Goal: Task Accomplishment & Management: Use online tool/utility

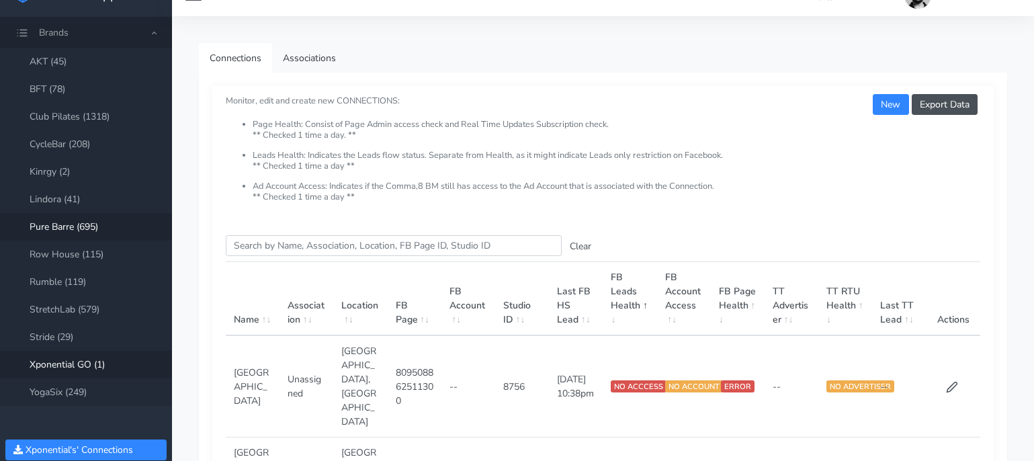
scroll to position [17, 0]
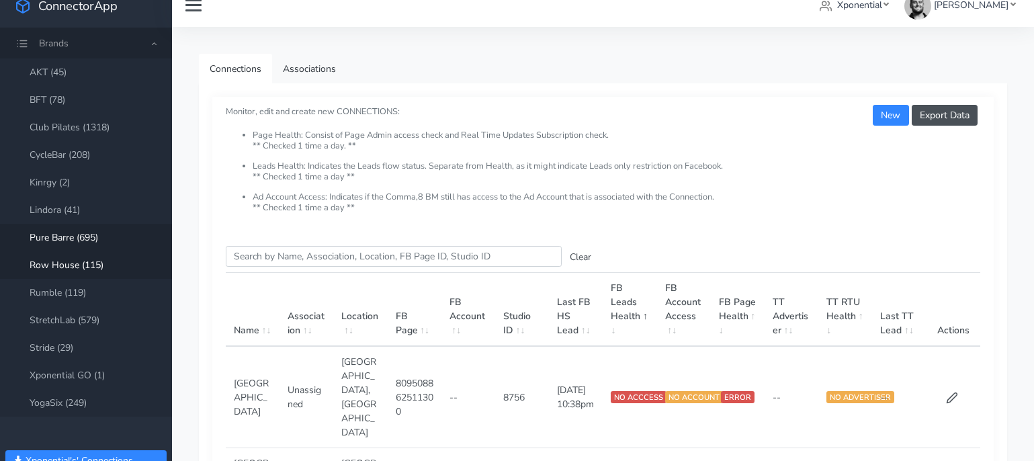
click at [78, 266] on link "Row House (115)" at bounding box center [86, 265] width 172 height 28
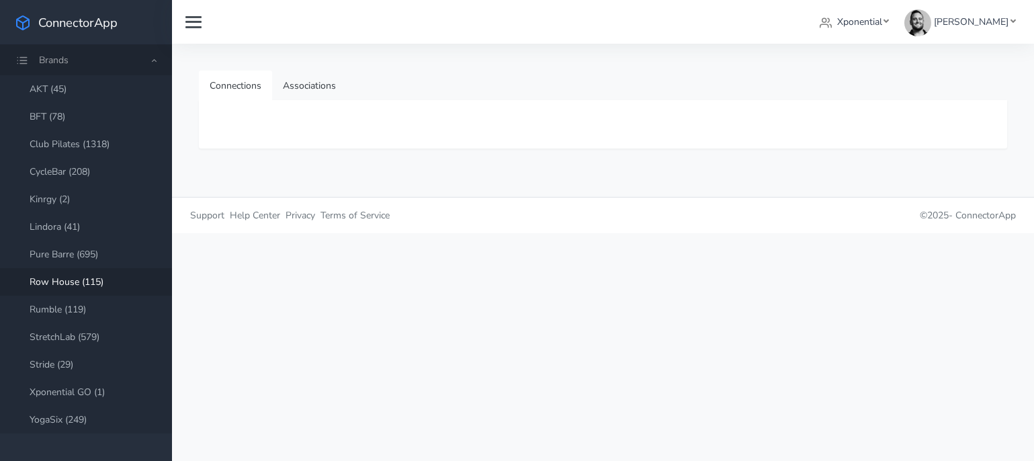
click at [77, 281] on link "Row House (115)" at bounding box center [86, 282] width 172 height 28
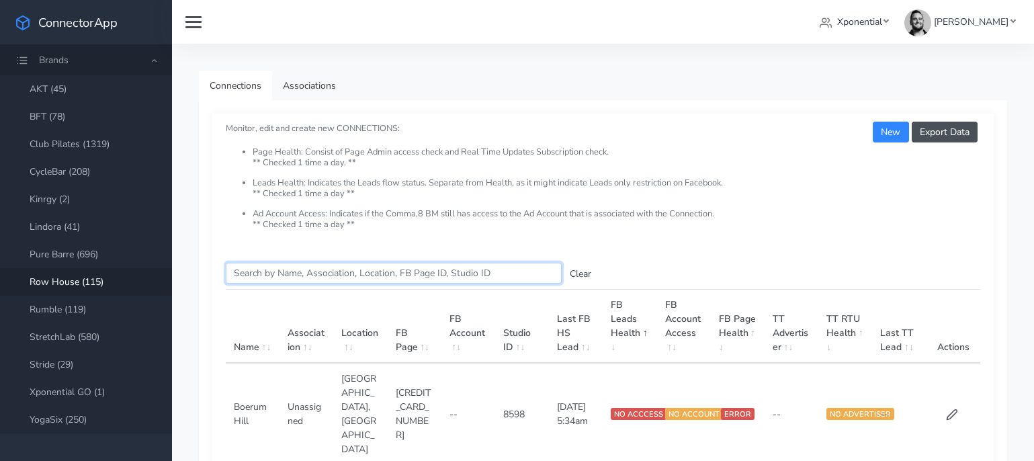
click at [290, 274] on input "Search this table" at bounding box center [394, 273] width 336 height 21
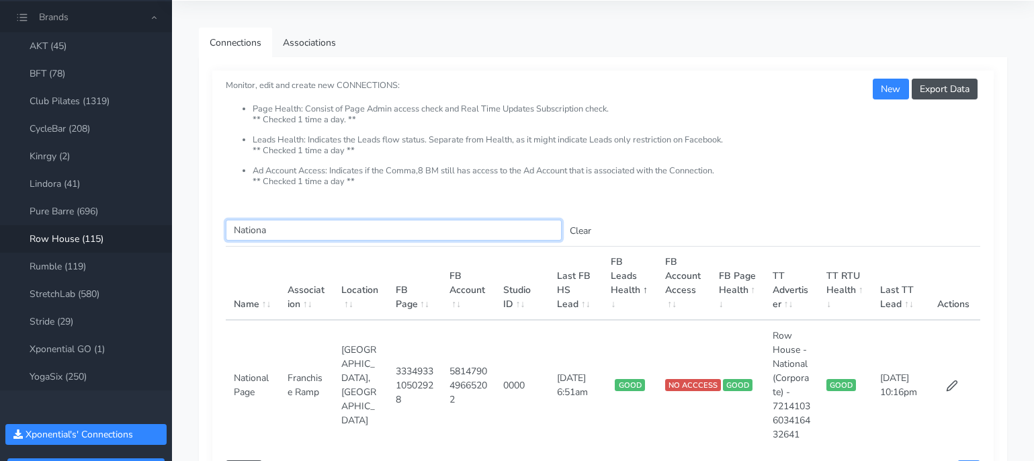
scroll to position [67, 0]
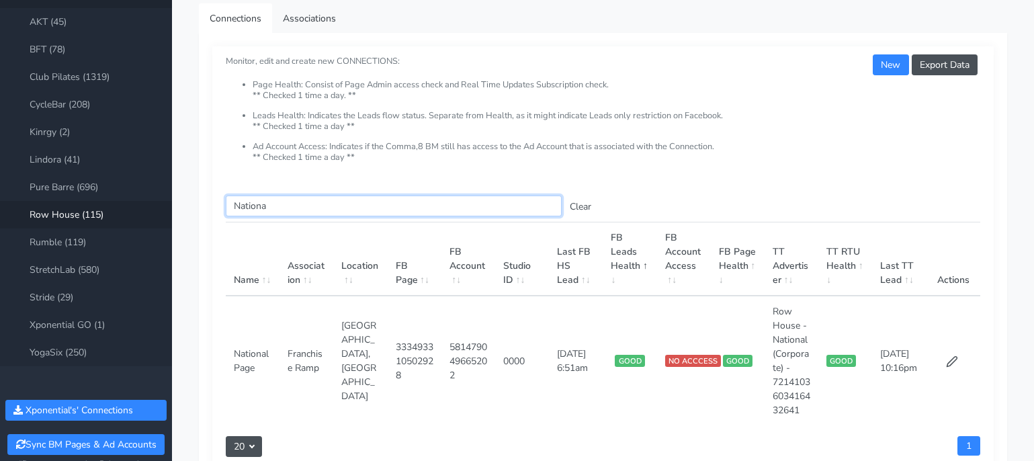
type input "Nationa"
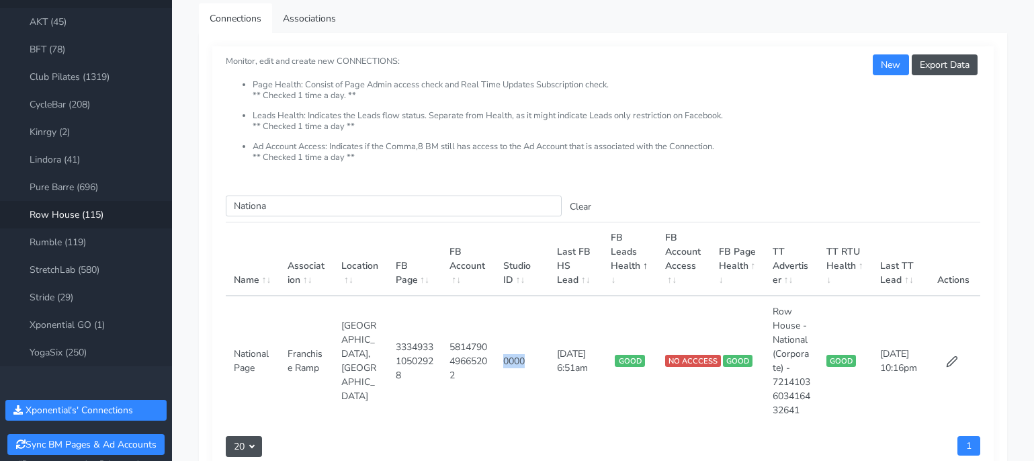
drag, startPoint x: 504, startPoint y: 366, endPoint x: 529, endPoint y: 366, distance: 24.9
click at [529, 366] on td "0000" at bounding box center [522, 361] width 54 height 130
copy td "0000"
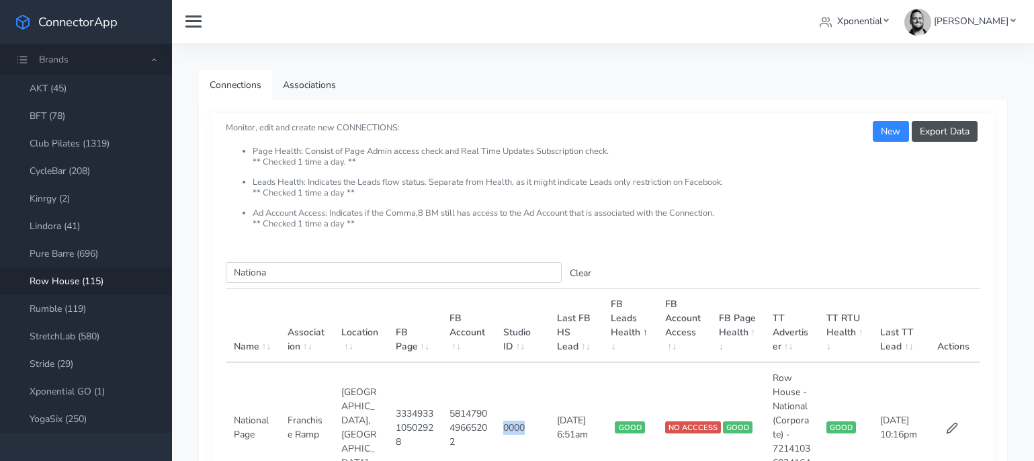
scroll to position [0, 0]
click at [882, 19] on span "Xponential" at bounding box center [859, 21] width 45 height 13
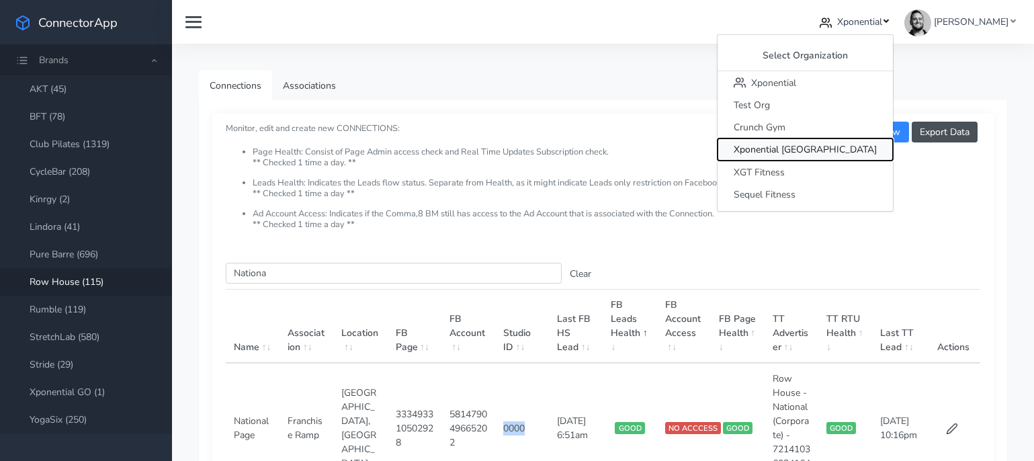
click at [848, 145] on span "Xponential [GEOGRAPHIC_DATA]" at bounding box center [805, 150] width 143 height 13
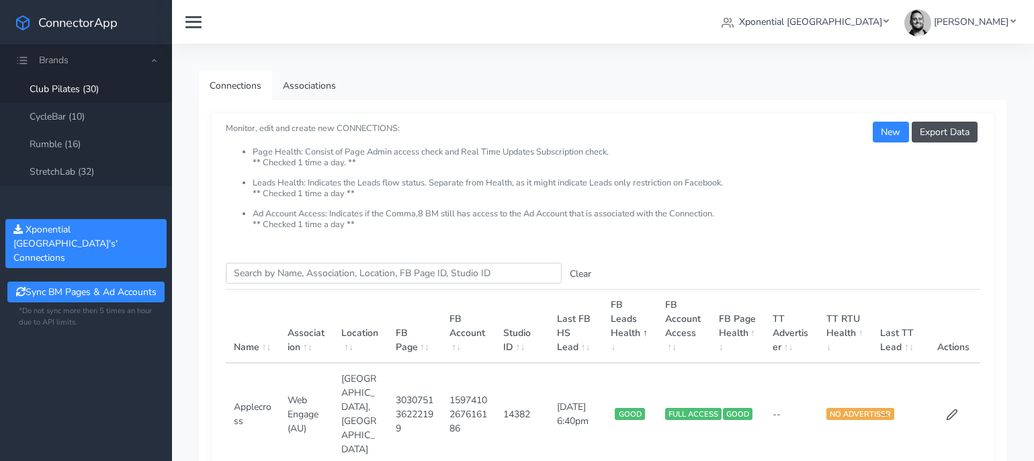
click at [75, 77] on link "Club Pilates (30)" at bounding box center [86, 89] width 172 height 28
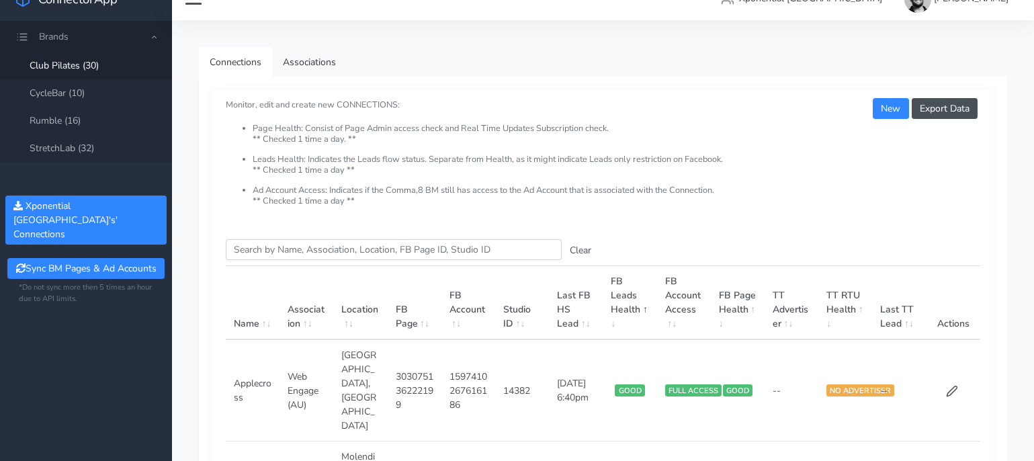
scroll to position [110, 0]
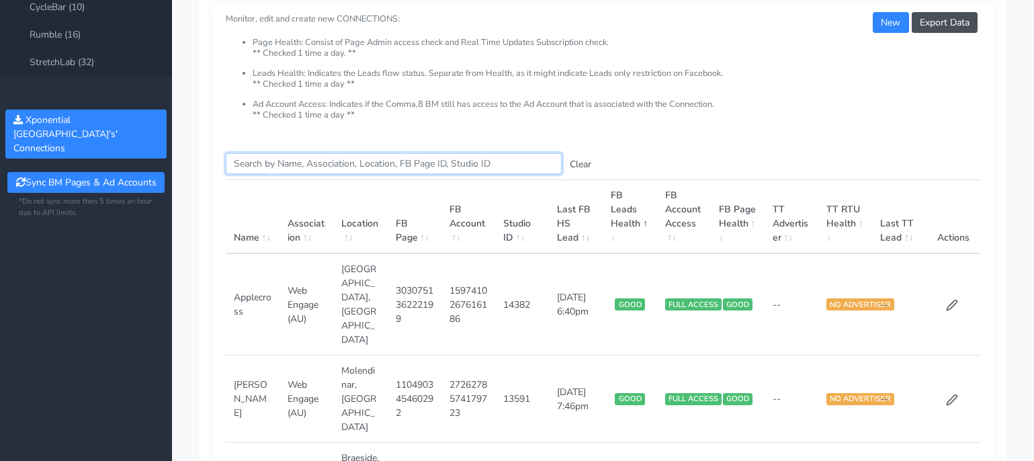
click at [278, 166] on input "Search this table" at bounding box center [394, 163] width 336 height 21
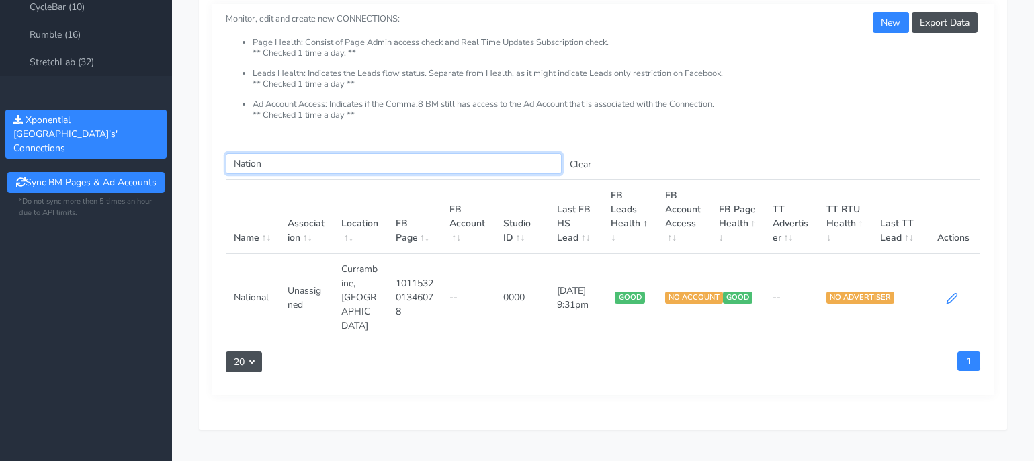
type input "Nation"
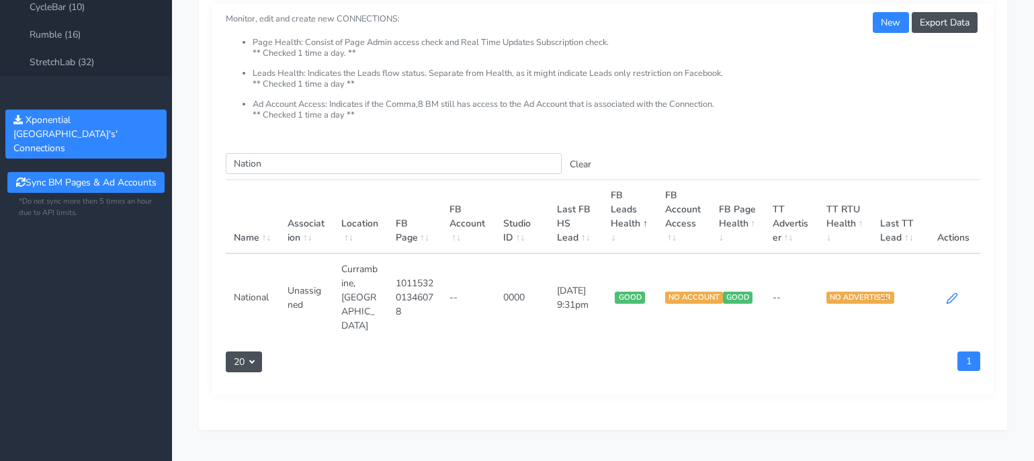
click at [948, 292] on icon at bounding box center [952, 298] width 12 height 12
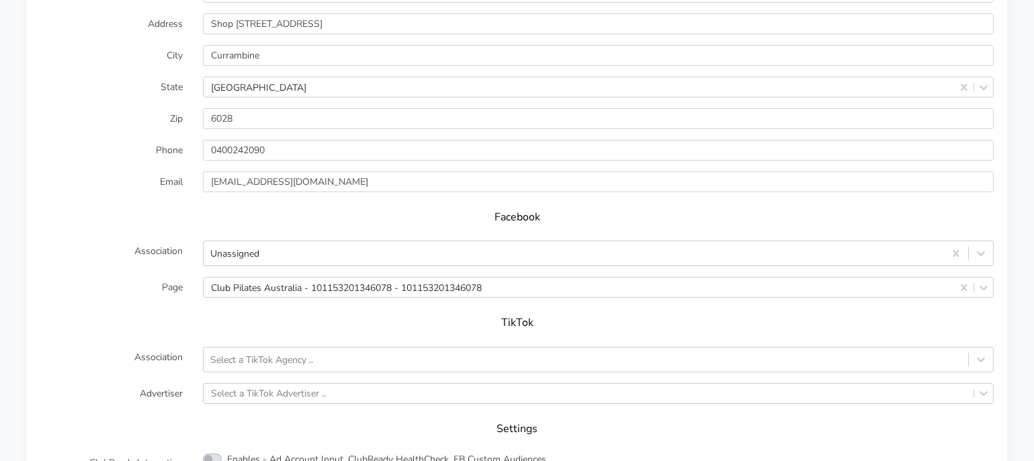
scroll to position [875, 0]
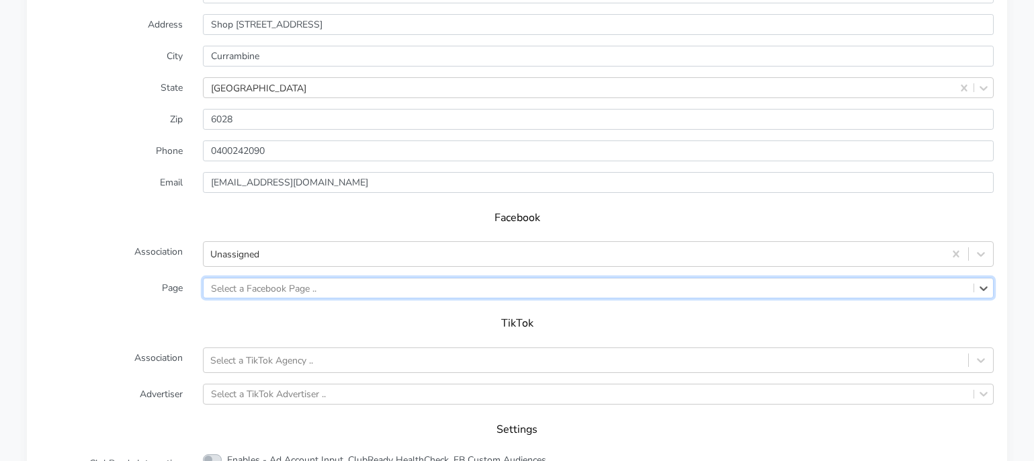
click at [774, 326] on h5 "TikTok" at bounding box center [517, 323] width 927 height 13
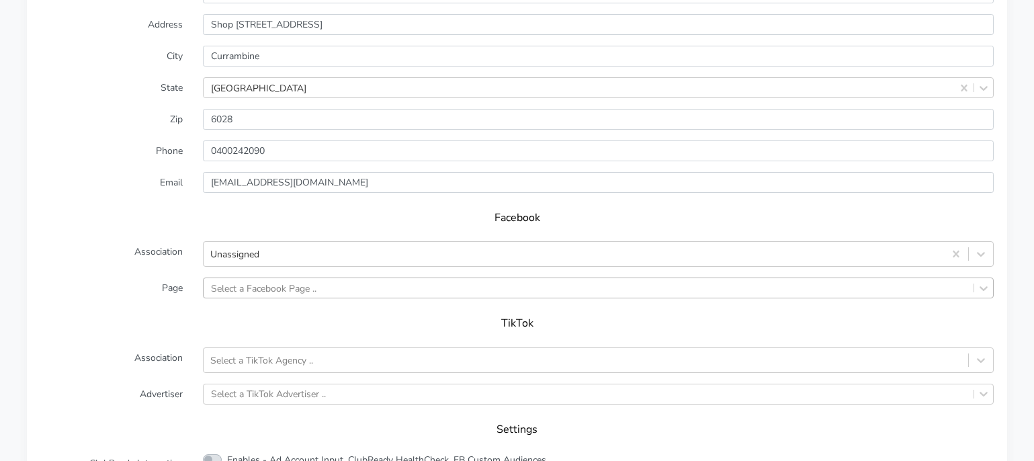
scroll to position [925, 0]
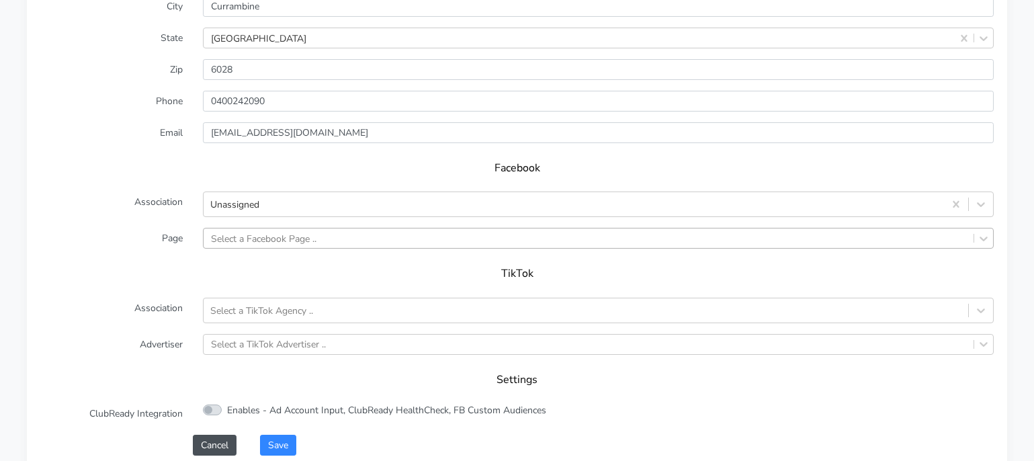
click at [712, 249] on div "Select a Facebook Page .." at bounding box center [598, 238] width 791 height 21
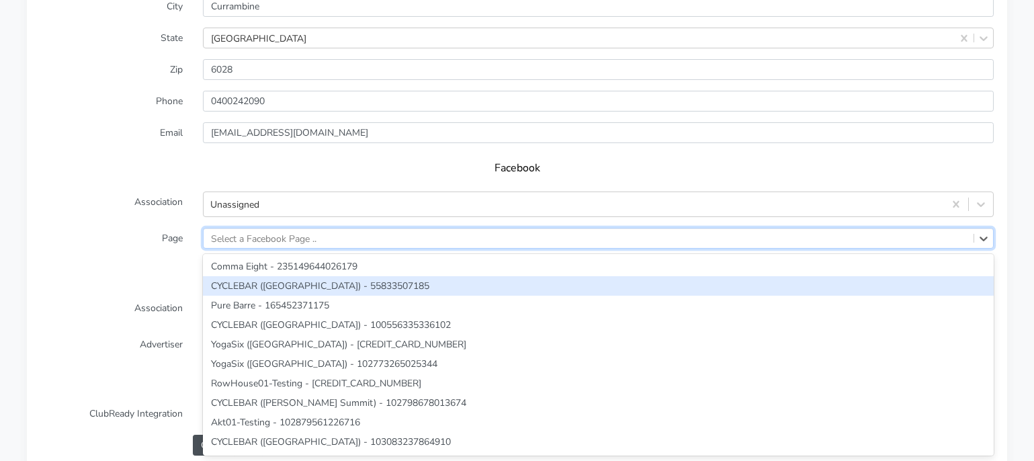
paste input "101153201346078"
type input "101153201346078"
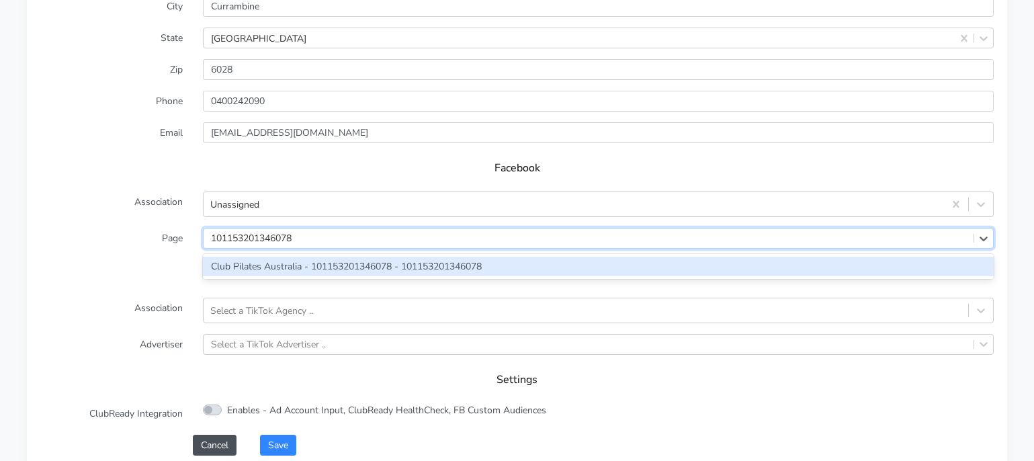
click at [439, 270] on div "Club Pilates Australia - 101153201346078 - 101153201346078" at bounding box center [598, 266] width 791 height 19
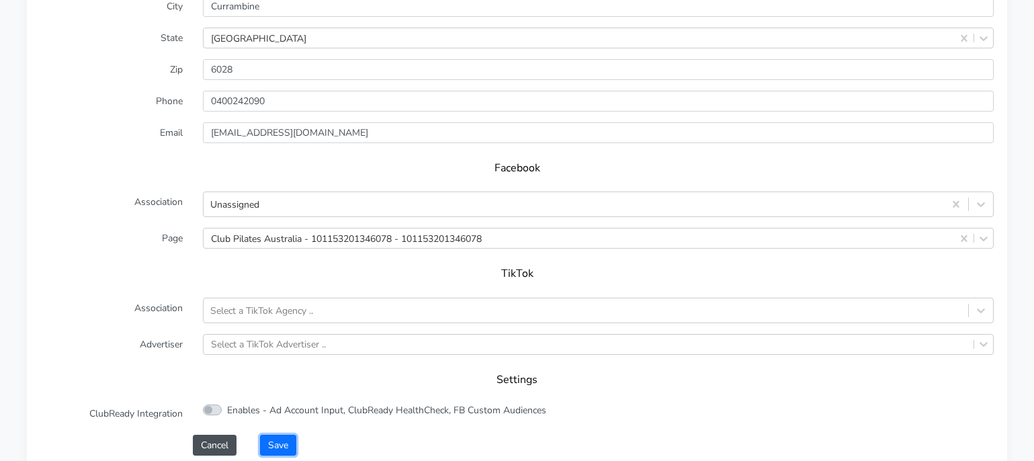
click at [284, 446] on button "Save" at bounding box center [278, 445] width 36 height 21
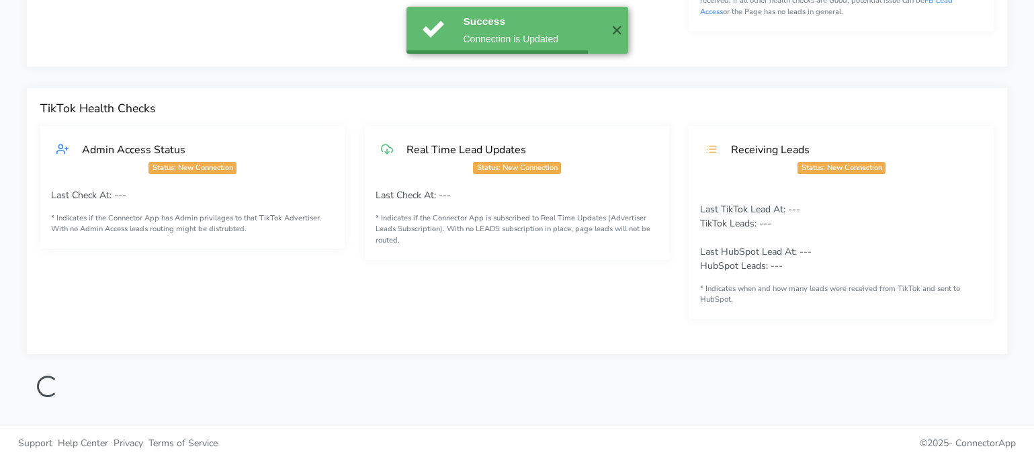
scroll to position [370, 0]
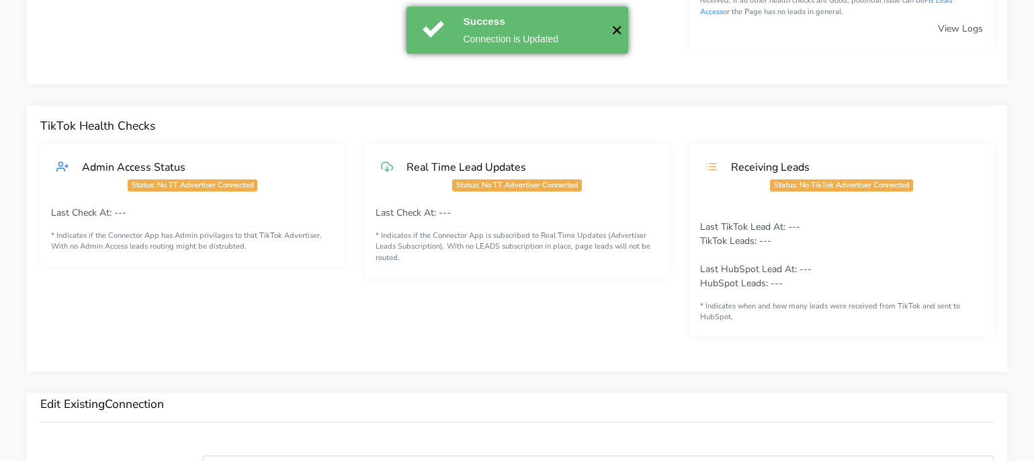
click at [616, 31] on button "✕" at bounding box center [617, 30] width 22 height 47
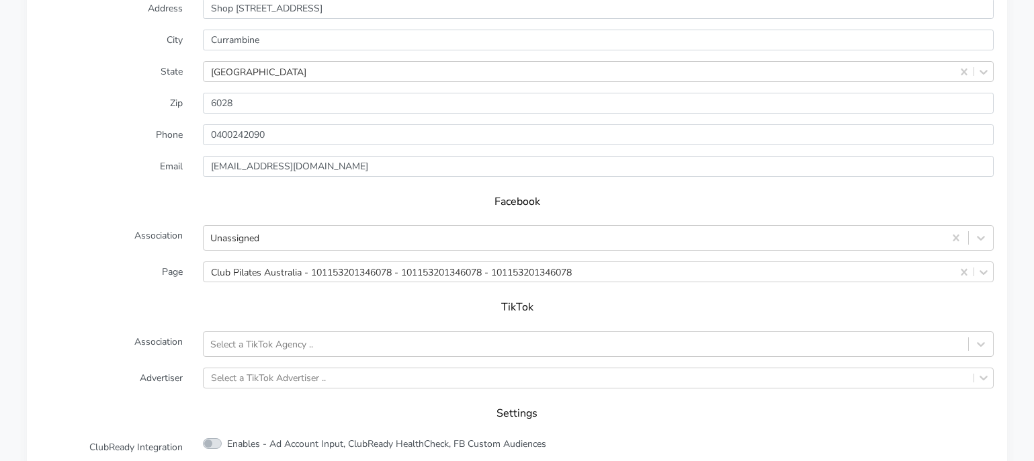
scroll to position [915, 0]
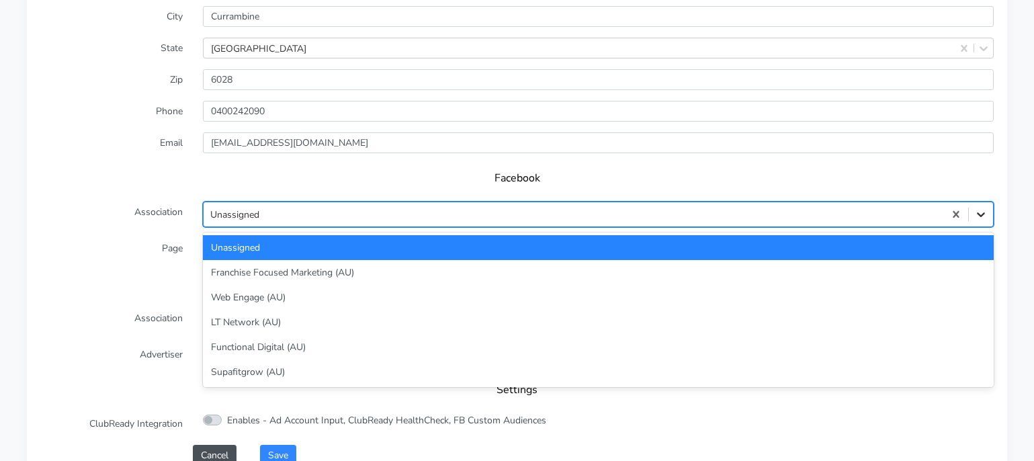
click at [983, 222] on div at bounding box center [981, 214] width 24 height 24
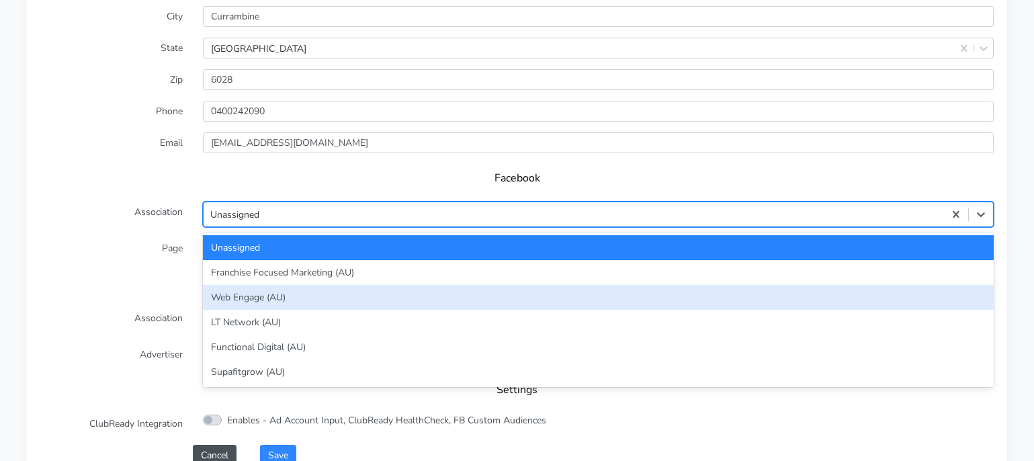
click at [639, 292] on div "Web Engage (AU)" at bounding box center [598, 297] width 791 height 25
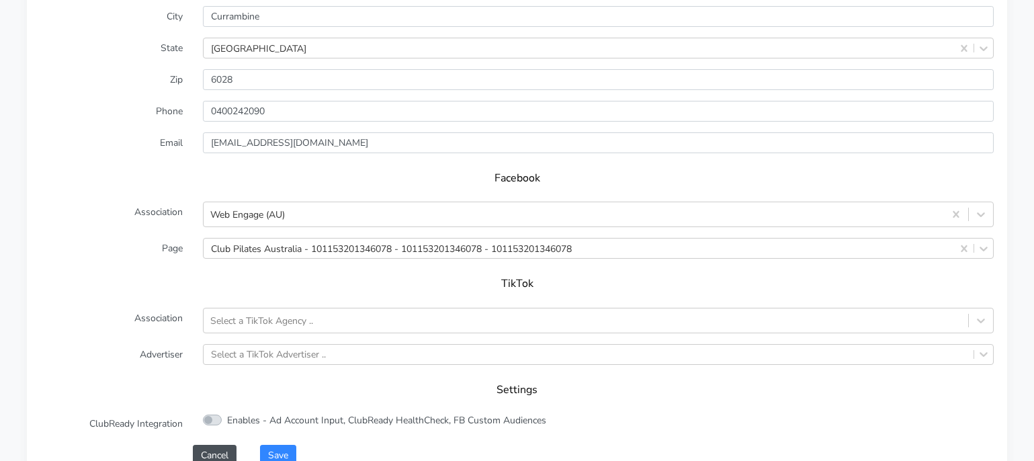
click at [364, 296] on div "TikTok" at bounding box center [517, 288] width 954 height 38
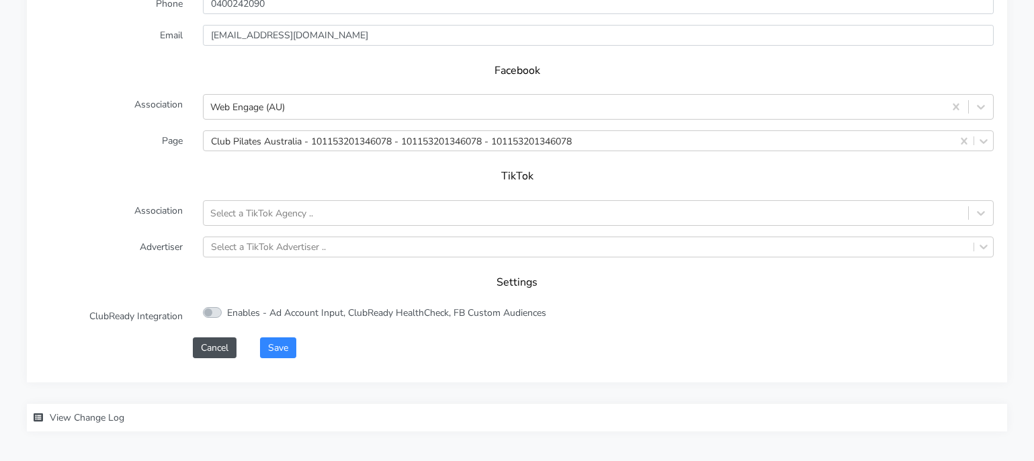
scroll to position [1032, 0]
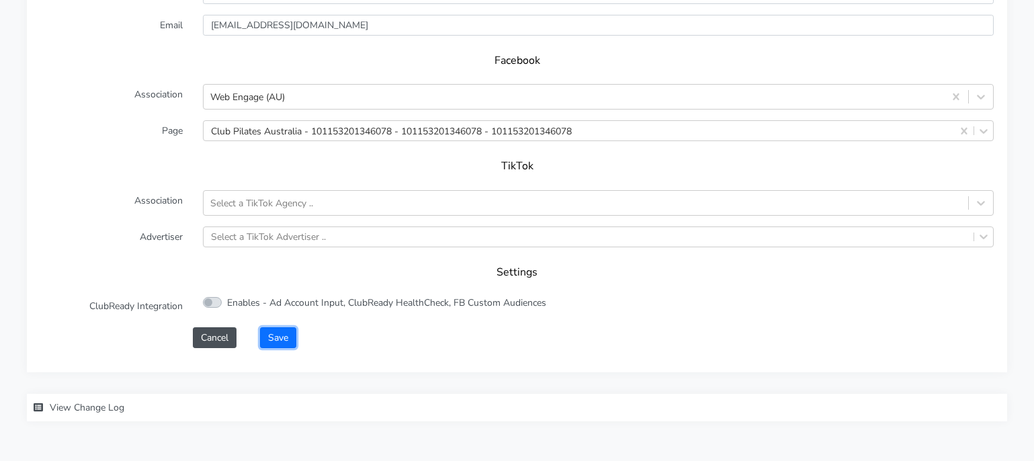
click at [284, 340] on button "Save" at bounding box center [278, 337] width 36 height 21
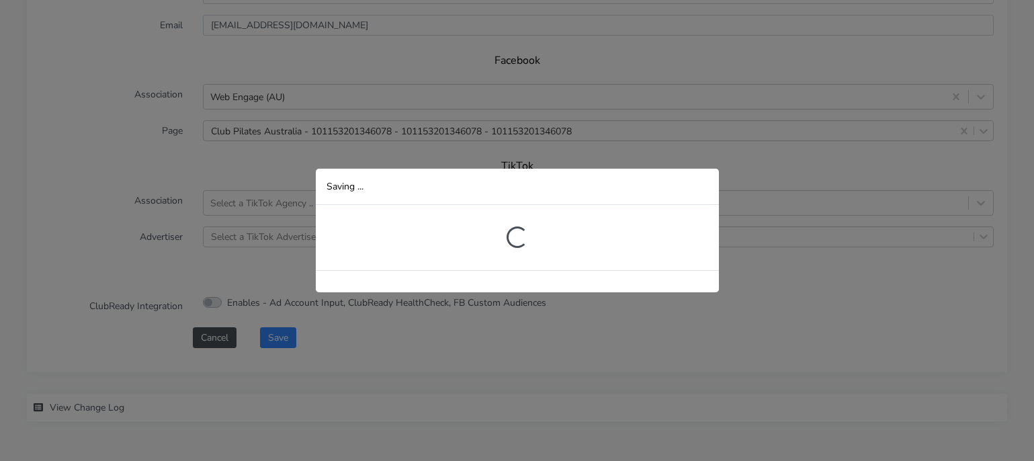
scroll to position [370, 0]
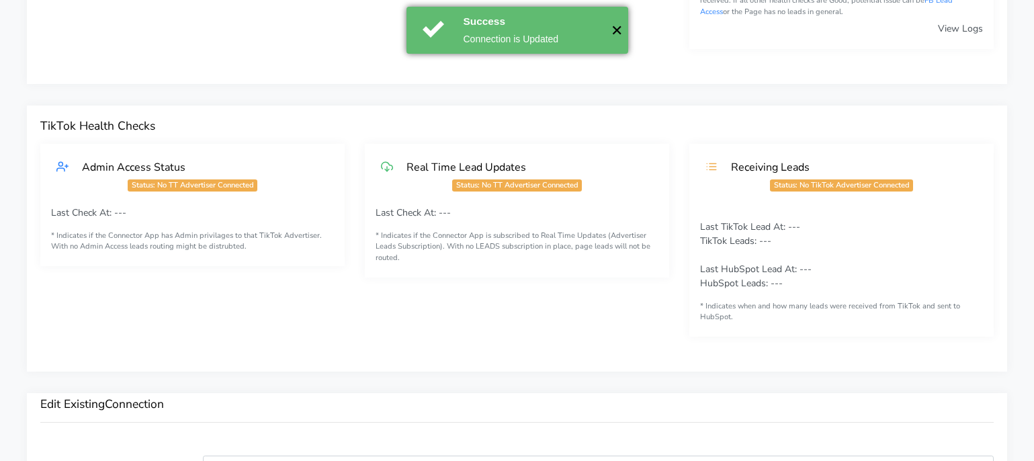
click at [616, 32] on button "✕" at bounding box center [617, 30] width 22 height 47
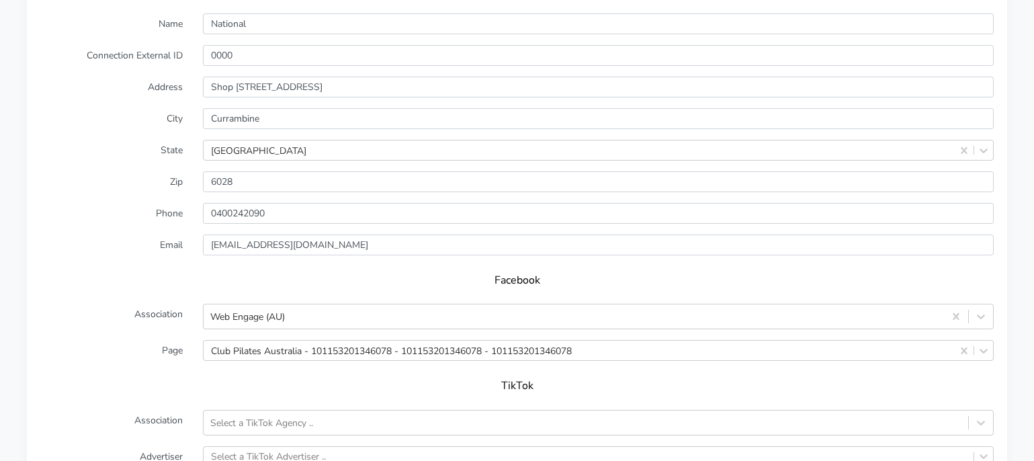
scroll to position [839, 0]
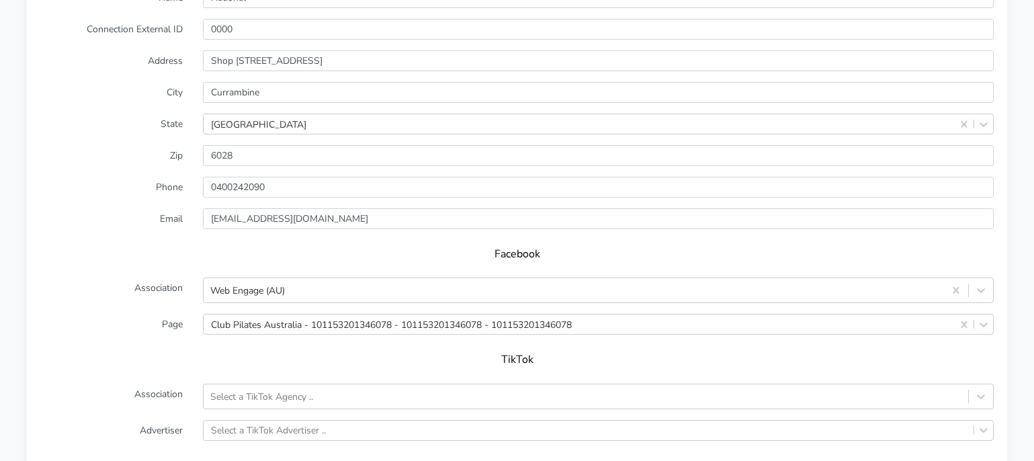
click at [156, 232] on form "Name National Connection External ID 0000 Address Shop [GEOGRAPHIC_DATA] [GEOGR…" at bounding box center [517, 264] width 954 height 554
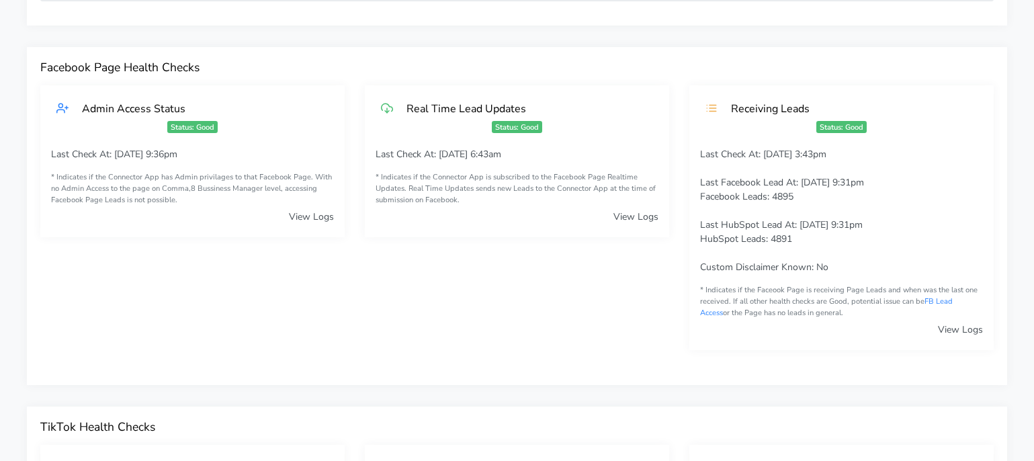
scroll to position [5, 0]
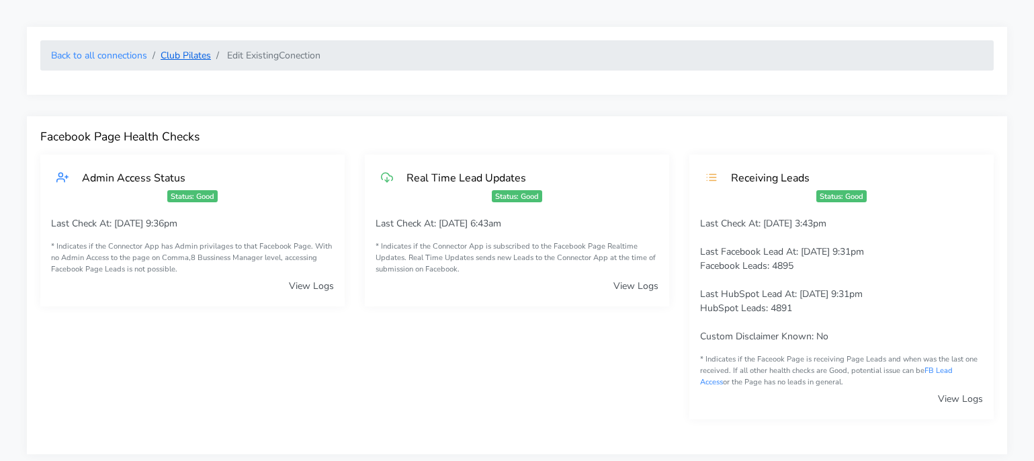
click at [175, 58] on link "Club Pilates" at bounding box center [186, 55] width 50 height 13
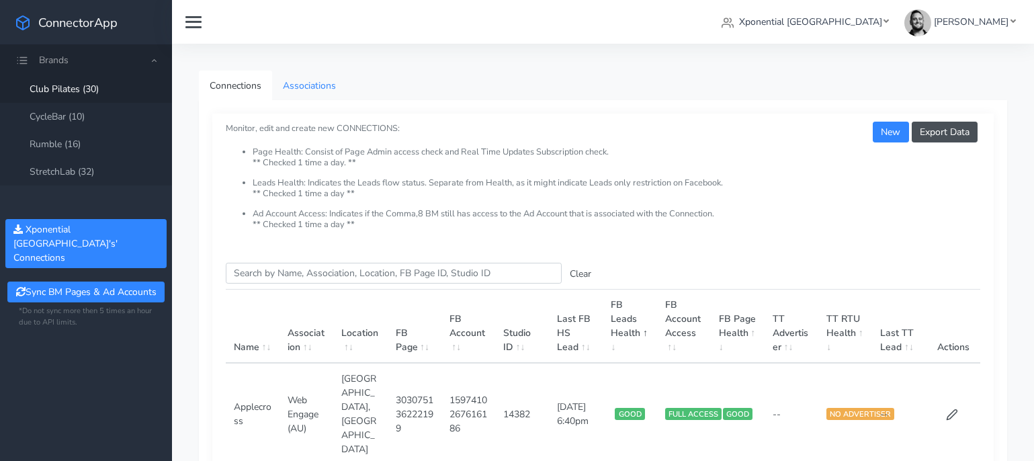
click at [291, 87] on link "Associations" at bounding box center [309, 86] width 75 height 30
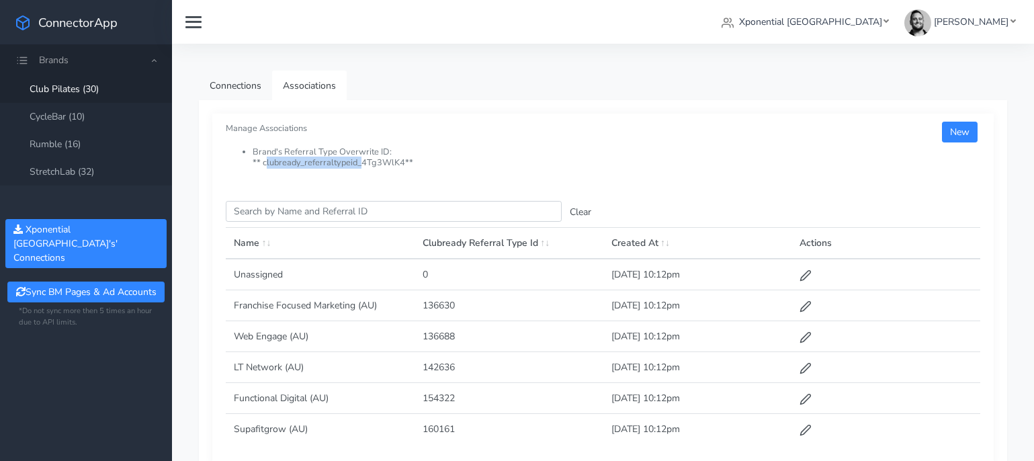
drag, startPoint x: 263, startPoint y: 163, endPoint x: 356, endPoint y: 158, distance: 92.2
click at [356, 158] on li "Brand's Referral Type Overwrite ID: ** clubready_referraltypeid_ 4Tg3WlK4 **" at bounding box center [617, 157] width 728 height 21
click at [304, 154] on li "Brand's Referral Type Overwrite ID: ** clubready_referraltypeid_ 4Tg3WlK4 **" at bounding box center [617, 157] width 728 height 21
drag, startPoint x: 263, startPoint y: 163, endPoint x: 404, endPoint y: 163, distance: 140.5
click at [404, 163] on li "Brand's Referral Type Overwrite ID: ** clubready_referraltypeid_ 4Tg3WlK4 **" at bounding box center [617, 157] width 728 height 21
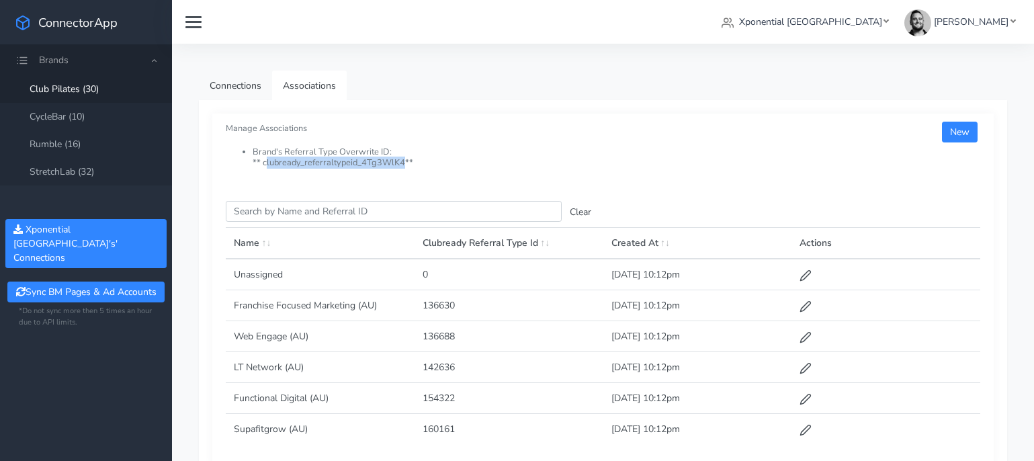
copy li "clubready_referraltypeid_ 4Tg3WlK4"
click at [300, 81] on link "Associations" at bounding box center [309, 86] width 75 height 30
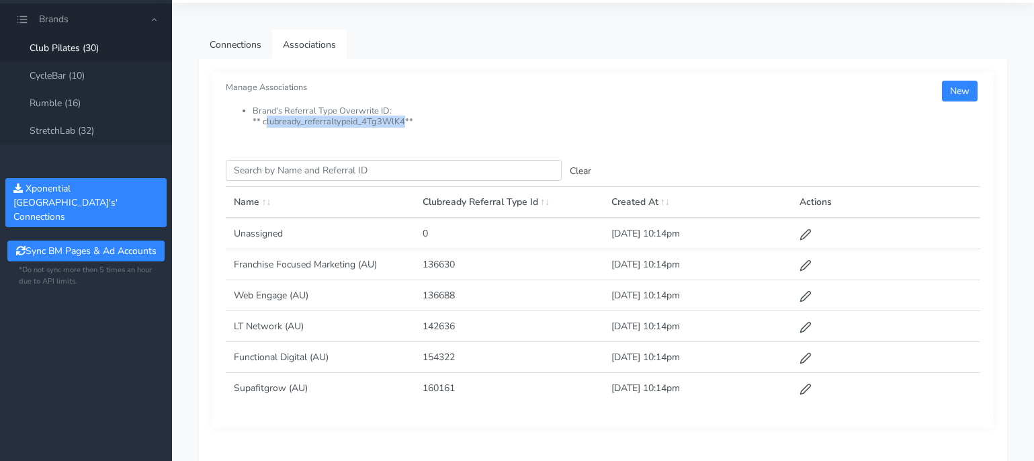
scroll to position [24, 0]
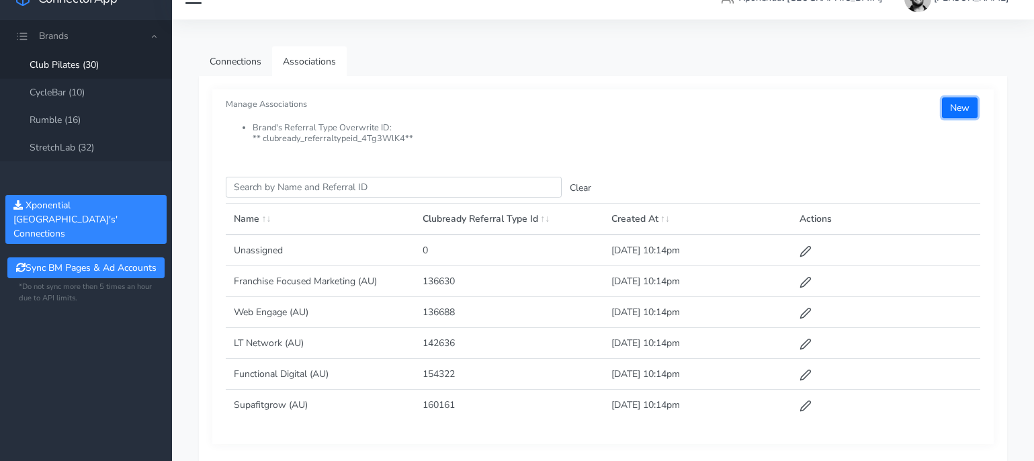
click at [958, 112] on button "New" at bounding box center [960, 107] width 36 height 21
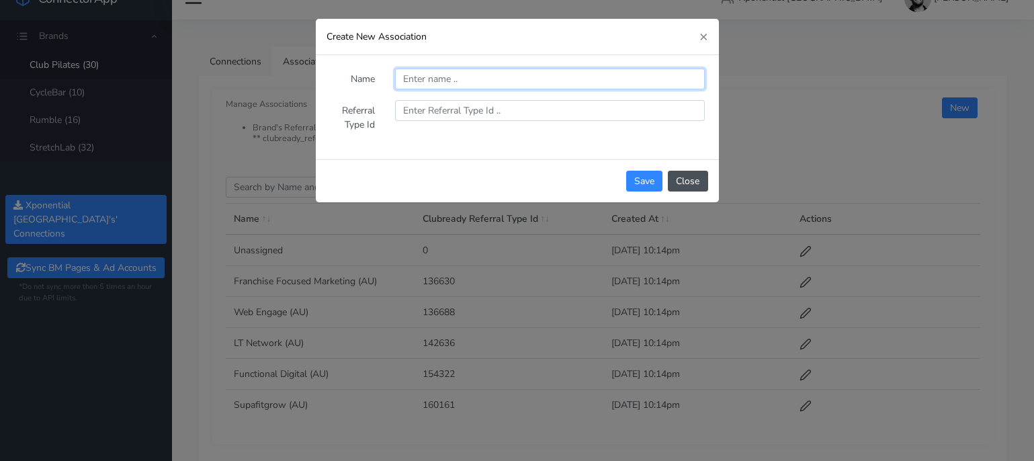
click at [451, 81] on input "text" at bounding box center [550, 79] width 310 height 21
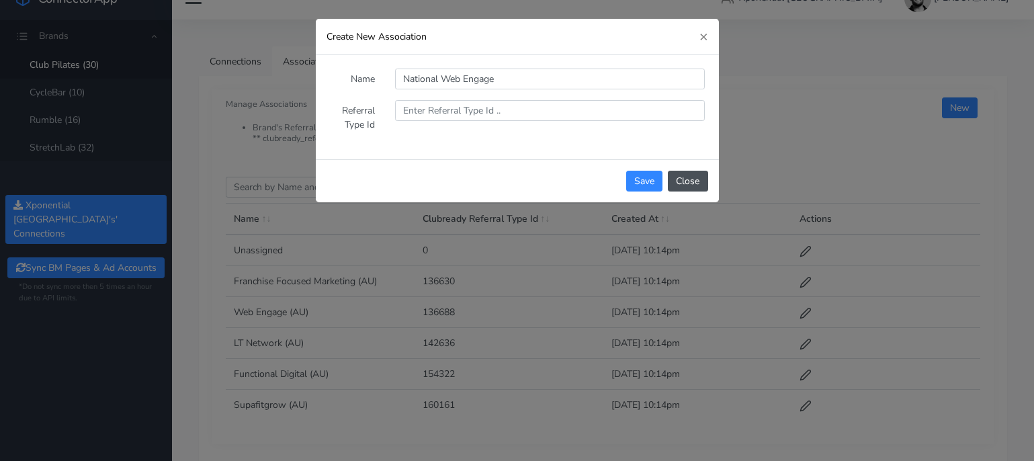
click at [459, 66] on div "Name National Web Engage Referral Type Id" at bounding box center [518, 107] width 398 height 99
click at [479, 87] on input "National Web Engage" at bounding box center [550, 79] width 310 height 21
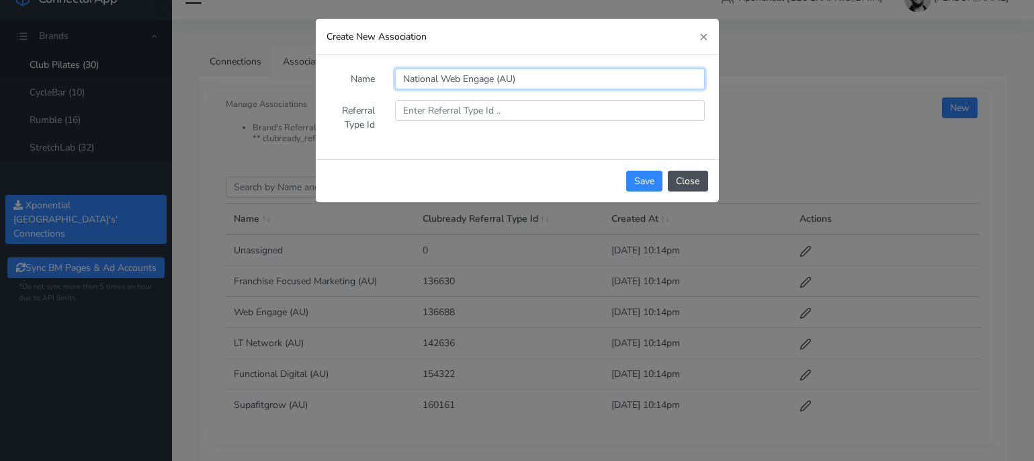
type input "National Web Engage (AU)"
click at [379, 121] on label "Referral Type Id" at bounding box center [352, 117] width 66 height 35
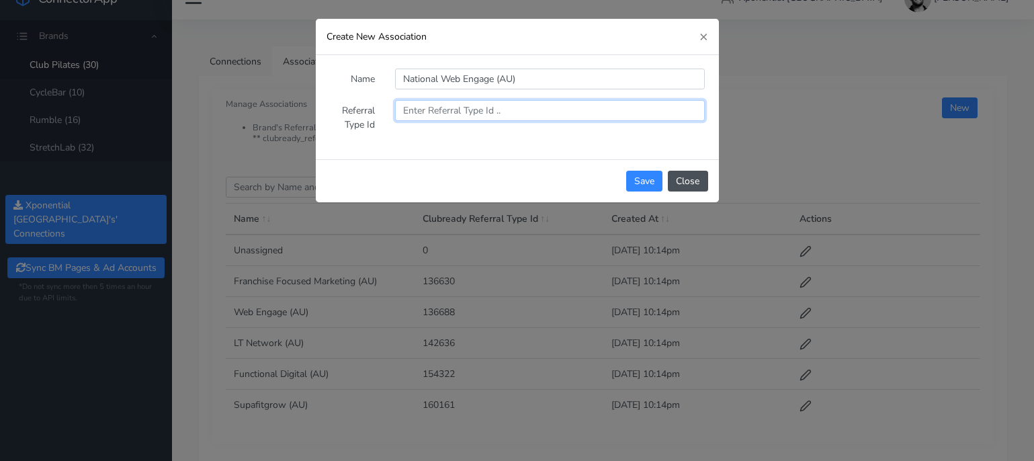
click at [415, 114] on input "text" at bounding box center [550, 110] width 310 height 21
paste input "165867"
type input "165867"
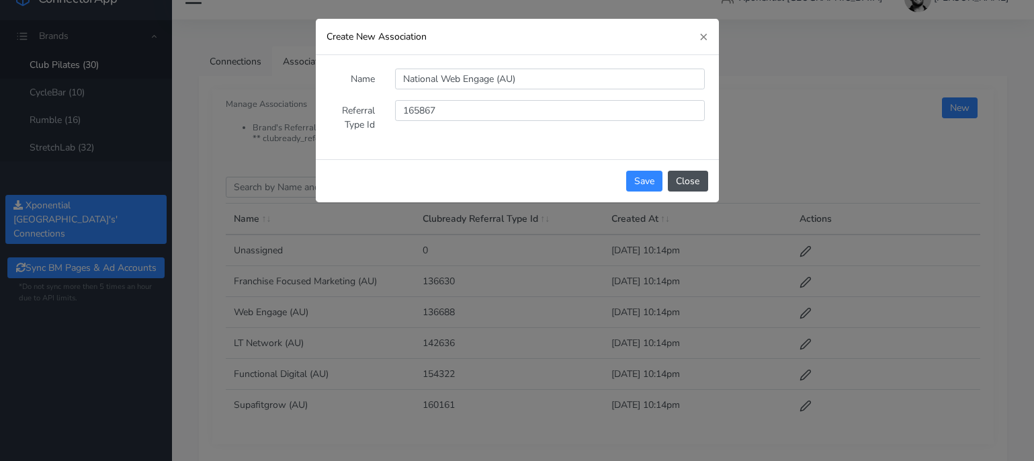
click at [433, 137] on div "Name National Web Engage (AU) Referral Type Id 165867" at bounding box center [518, 107] width 398 height 99
click at [642, 185] on button "Save" at bounding box center [644, 181] width 36 height 21
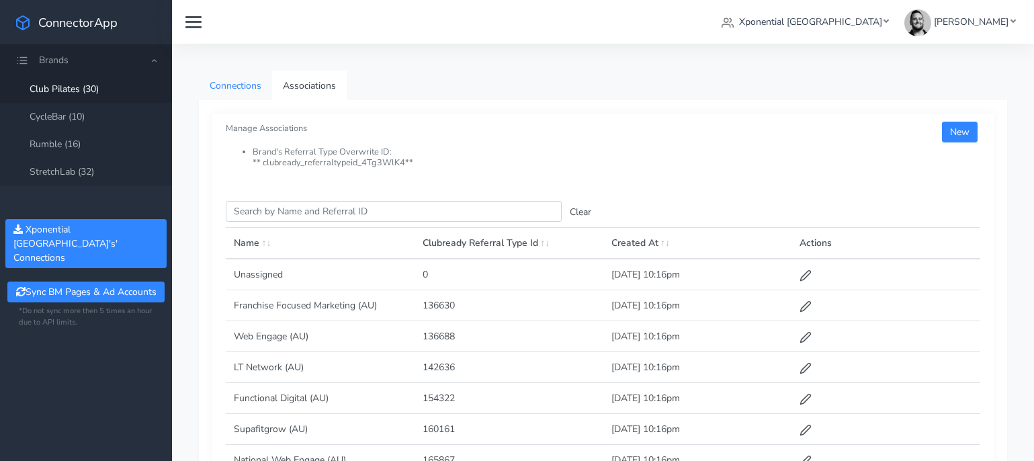
click at [245, 77] on link "Connections" at bounding box center [235, 86] width 73 height 30
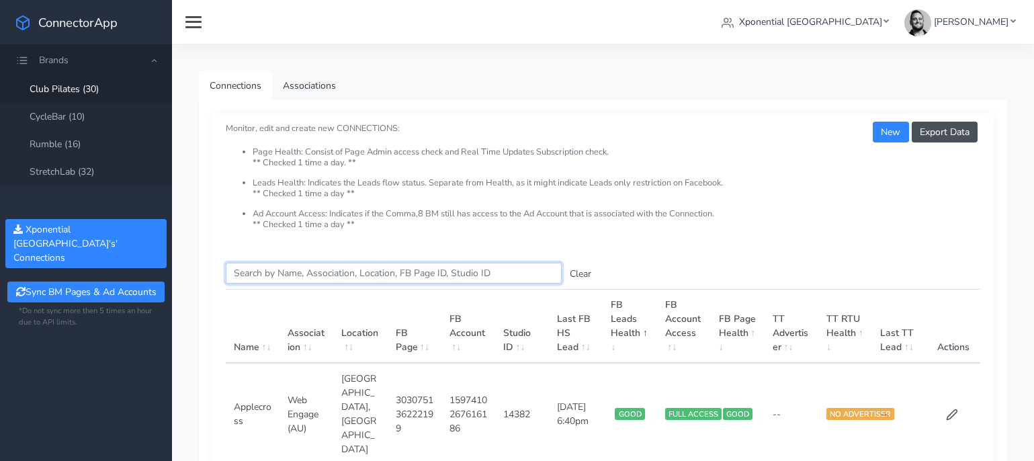
click at [321, 277] on input "Search this table" at bounding box center [394, 273] width 336 height 21
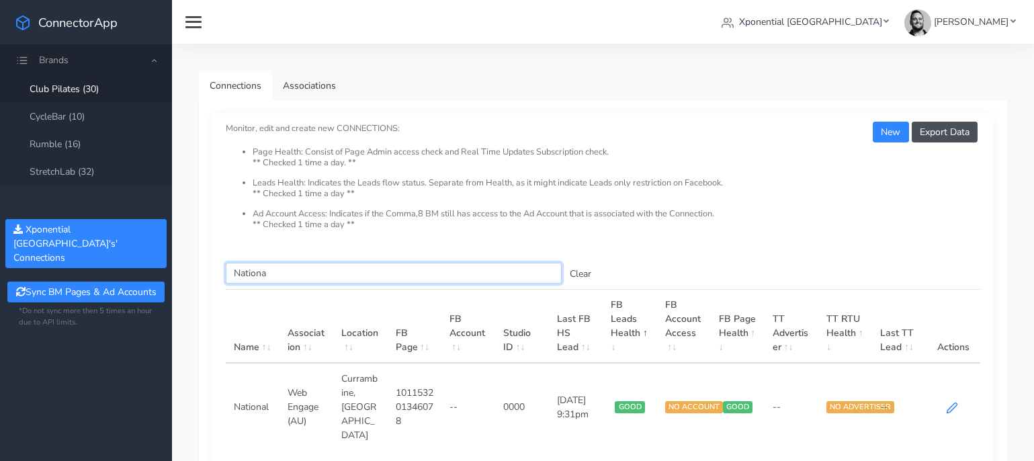
type input "Nationa"
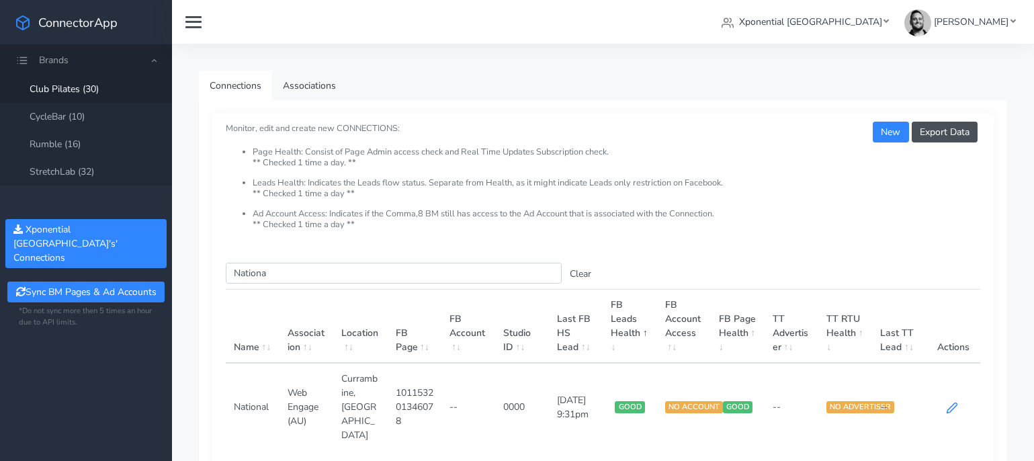
click at [953, 402] on icon at bounding box center [952, 408] width 12 height 12
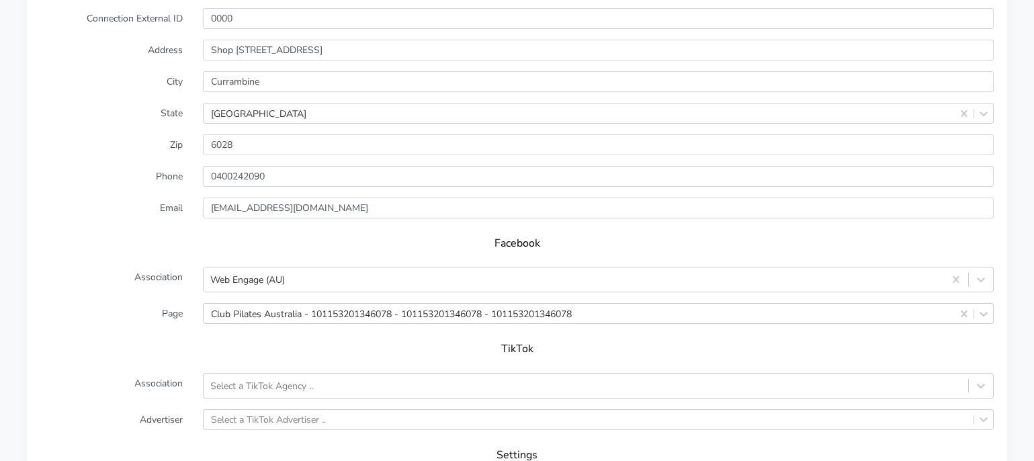
scroll to position [939, 0]
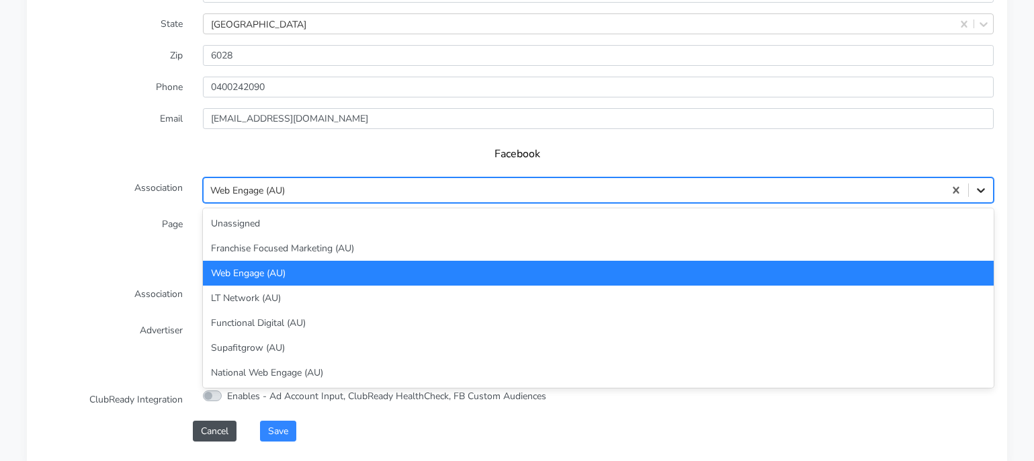
click at [983, 185] on icon at bounding box center [980, 189] width 13 height 13
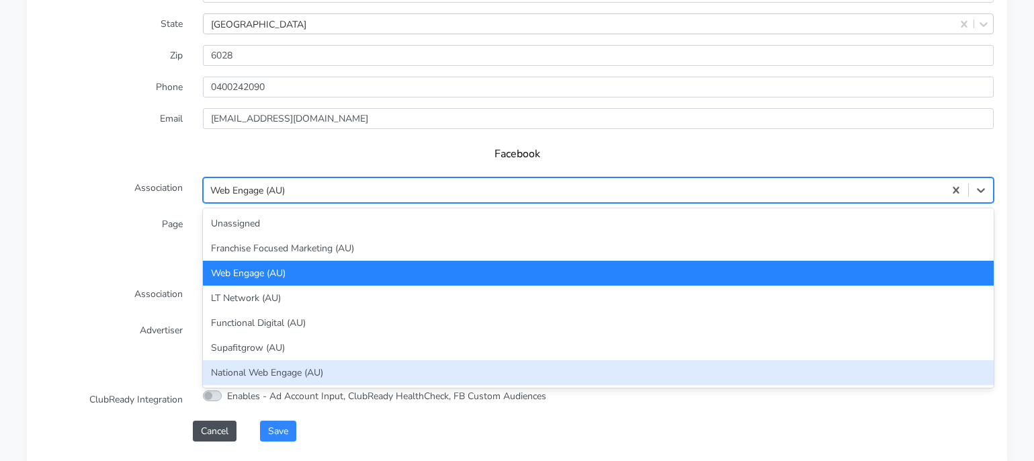
click at [677, 370] on div "National Web Engage (AU)" at bounding box center [598, 372] width 791 height 25
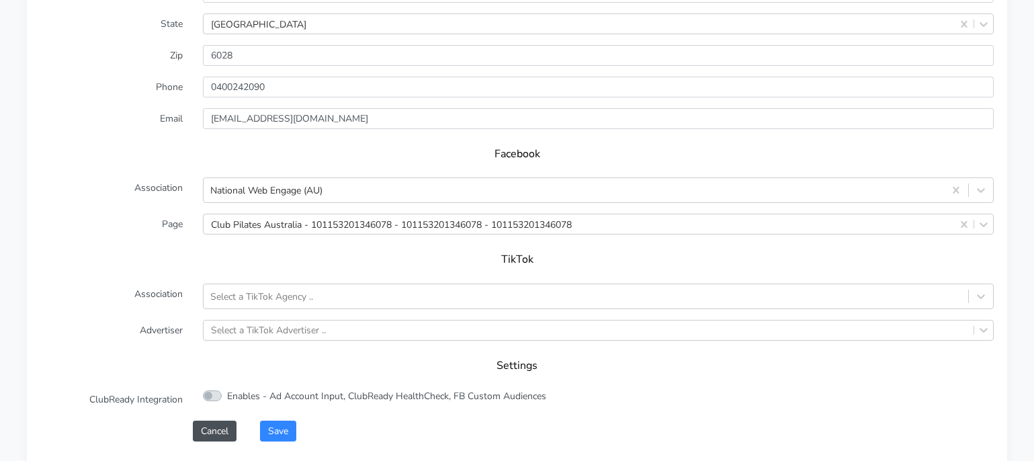
click at [255, 255] on h5 "TikTok" at bounding box center [517, 259] width 927 height 13
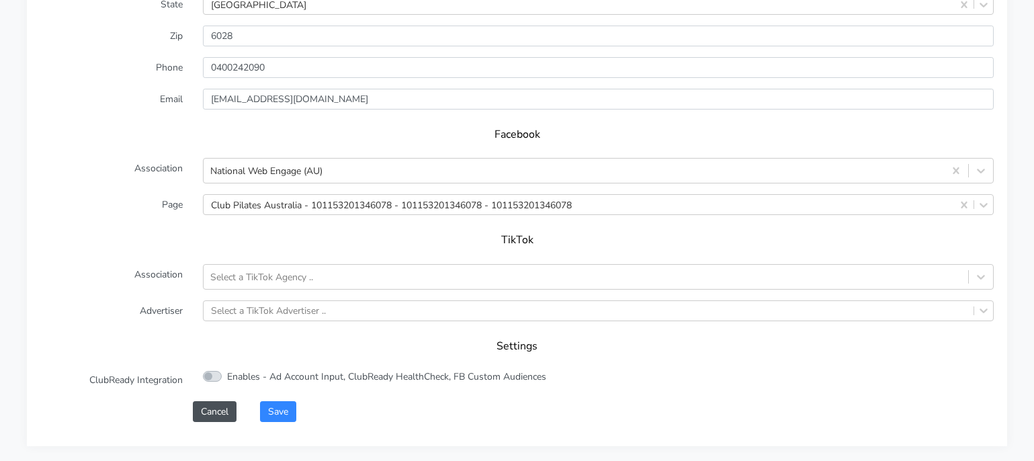
scroll to position [976, 0]
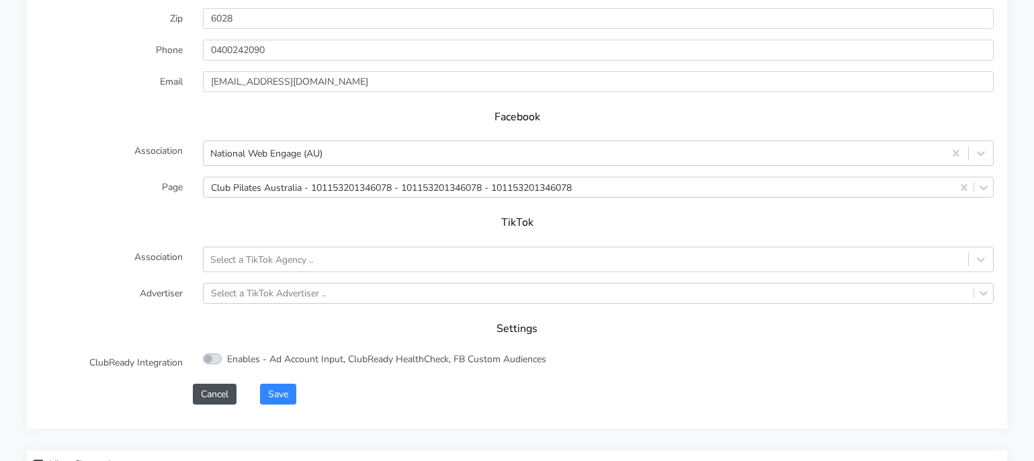
click at [227, 357] on label "Enables - Ad Account Input, ClubReady HealthCheck, FB Custom Audiences" at bounding box center [386, 359] width 319 height 14
click at [227, 357] on input "Enables - Ad Account Input, ClubReady HealthCheck, FB Custom Audiences" at bounding box center [231, 356] width 9 height 9
checkbox input "true"
click at [286, 393] on button "Save" at bounding box center [278, 394] width 36 height 21
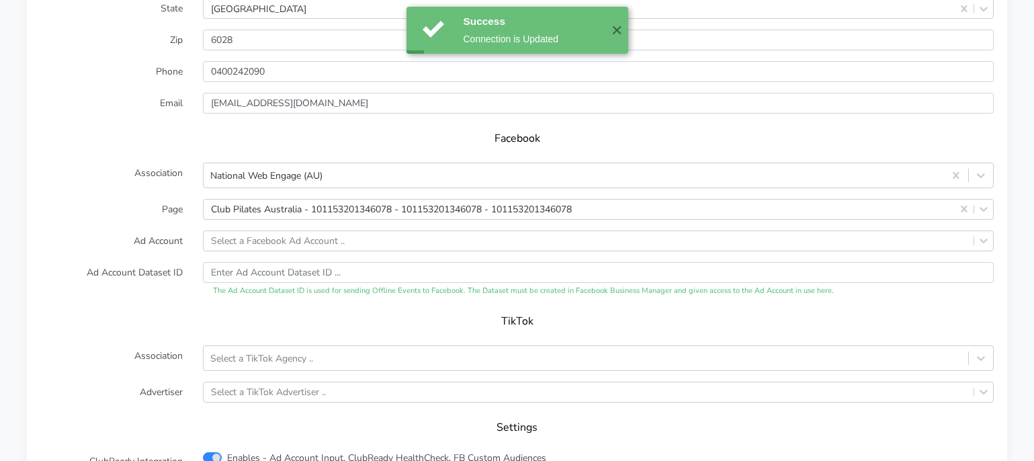
scroll to position [1258, 0]
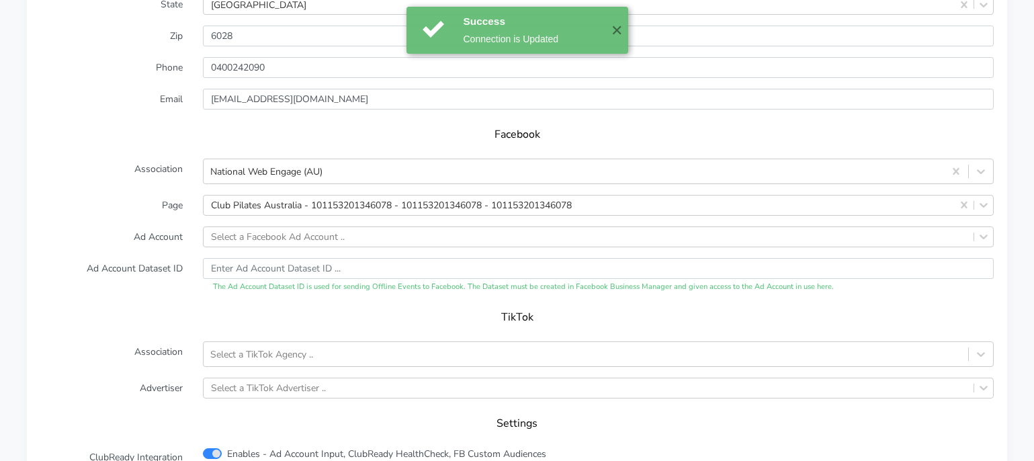
click at [499, 303] on div "TikTok" at bounding box center [517, 322] width 954 height 38
